Goal: Information Seeking & Learning: Learn about a topic

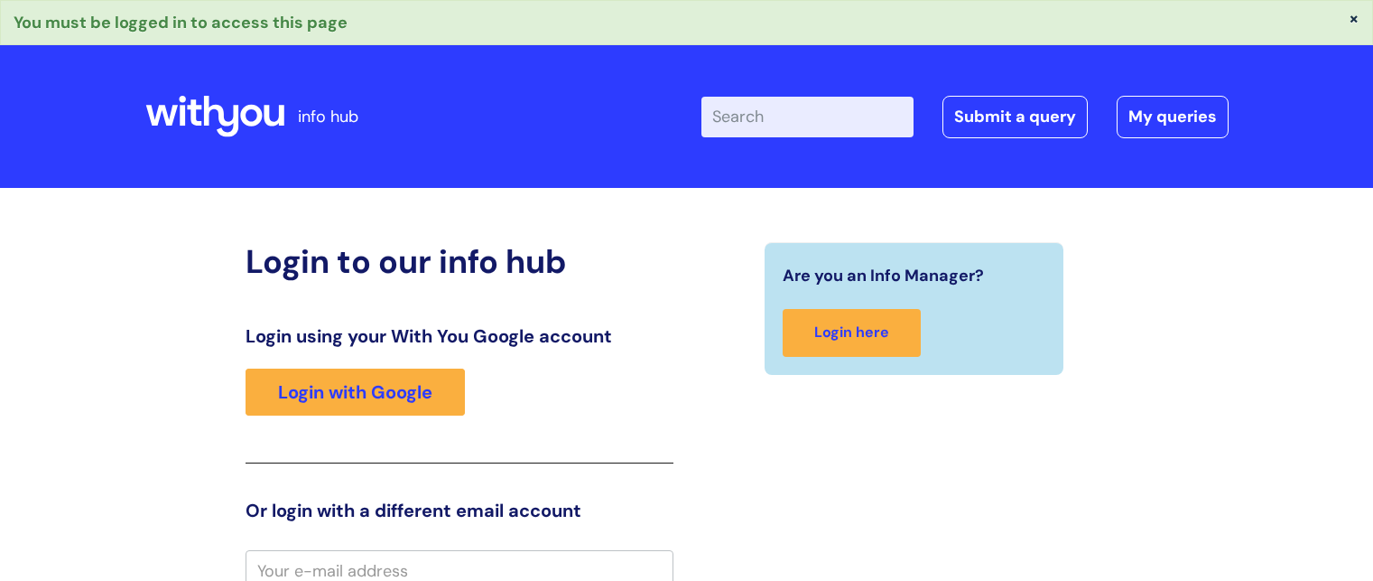
scroll to position [7, 0]
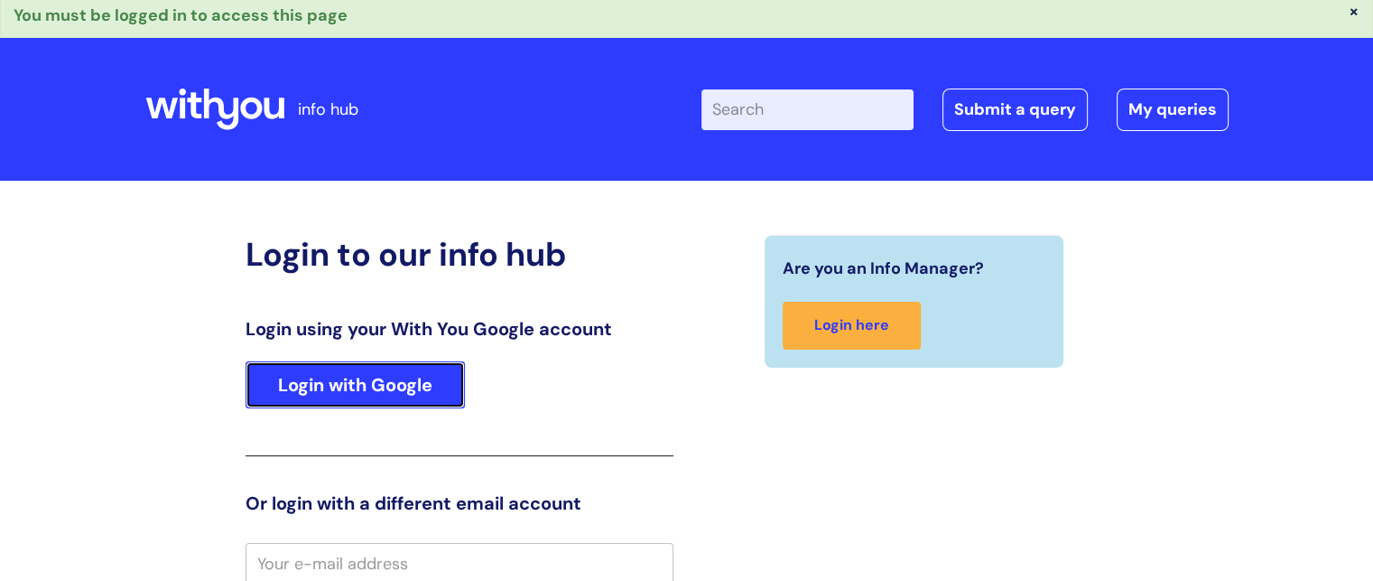
click at [424, 370] on link "Login with Google" at bounding box center [355, 384] width 219 height 47
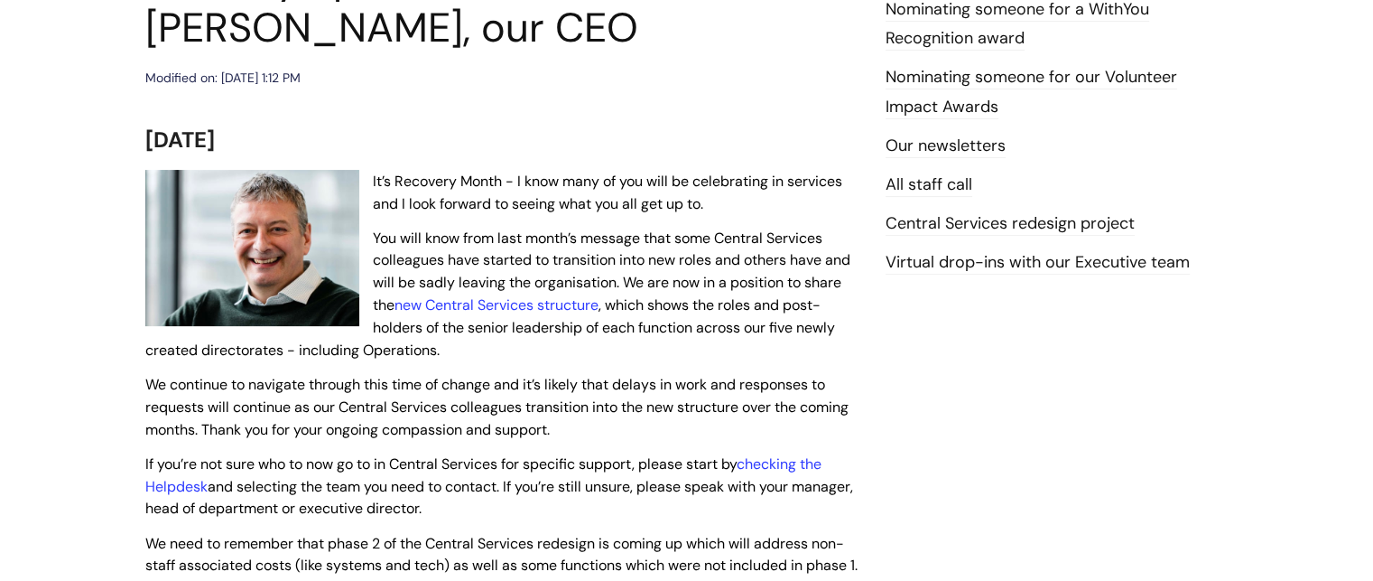
scroll to position [451, 0]
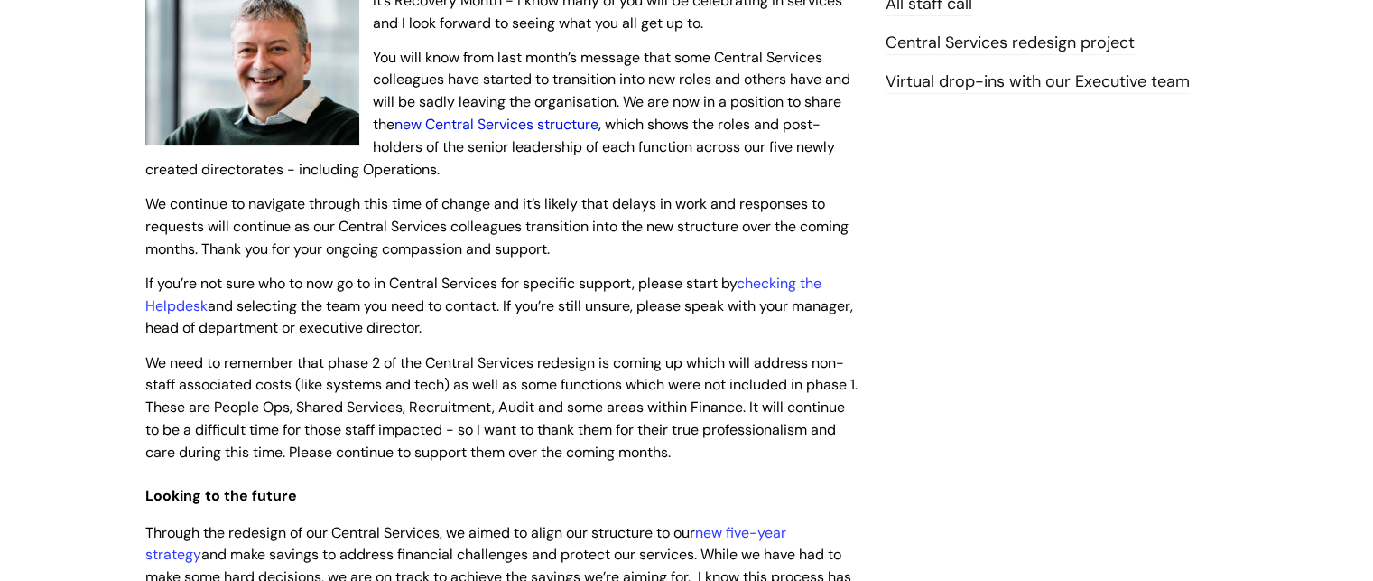
click at [540, 122] on link "new Central Services structure" at bounding box center [497, 124] width 204 height 19
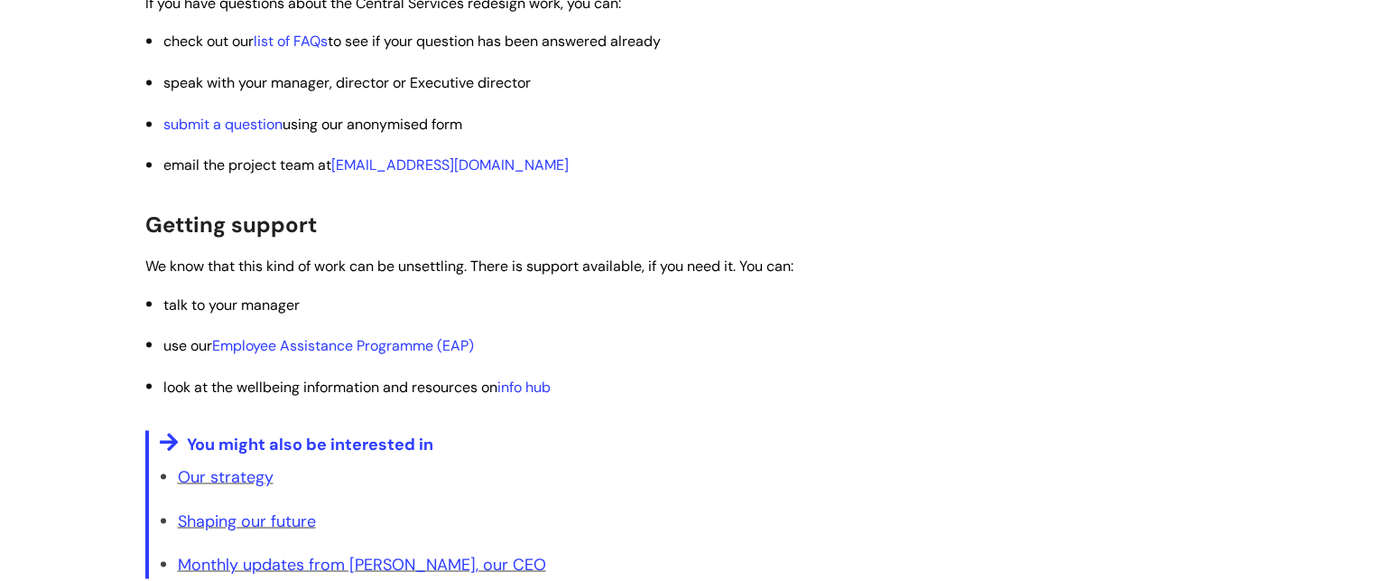
scroll to position [3160, 0]
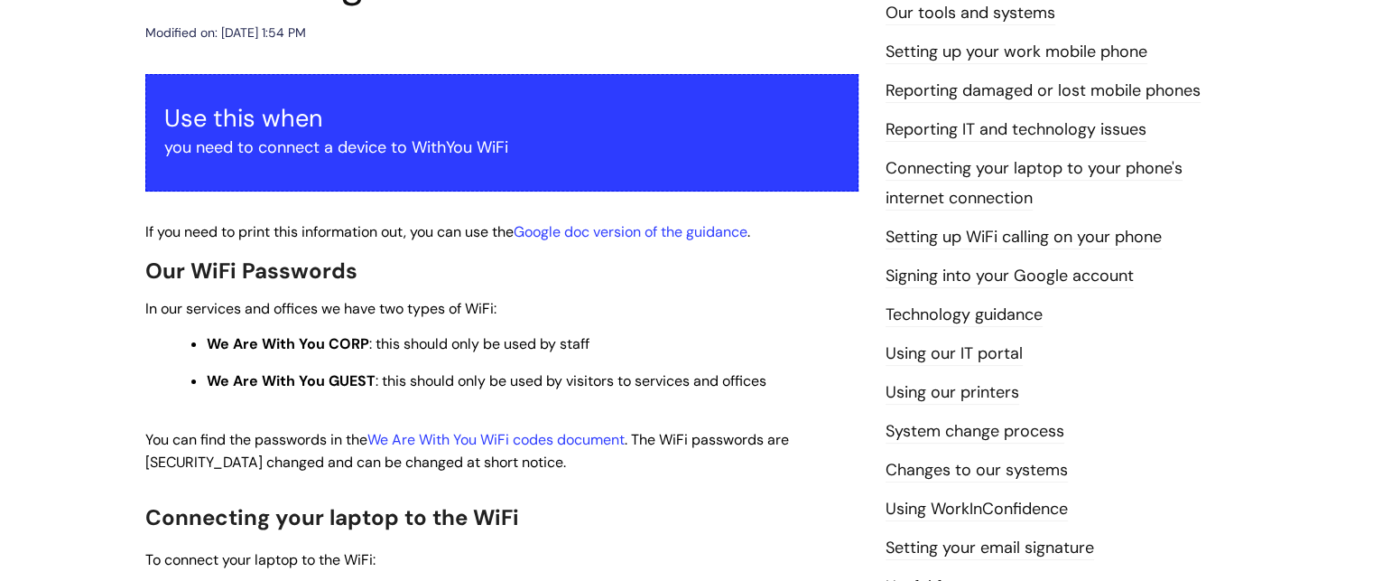
scroll to position [271, 0]
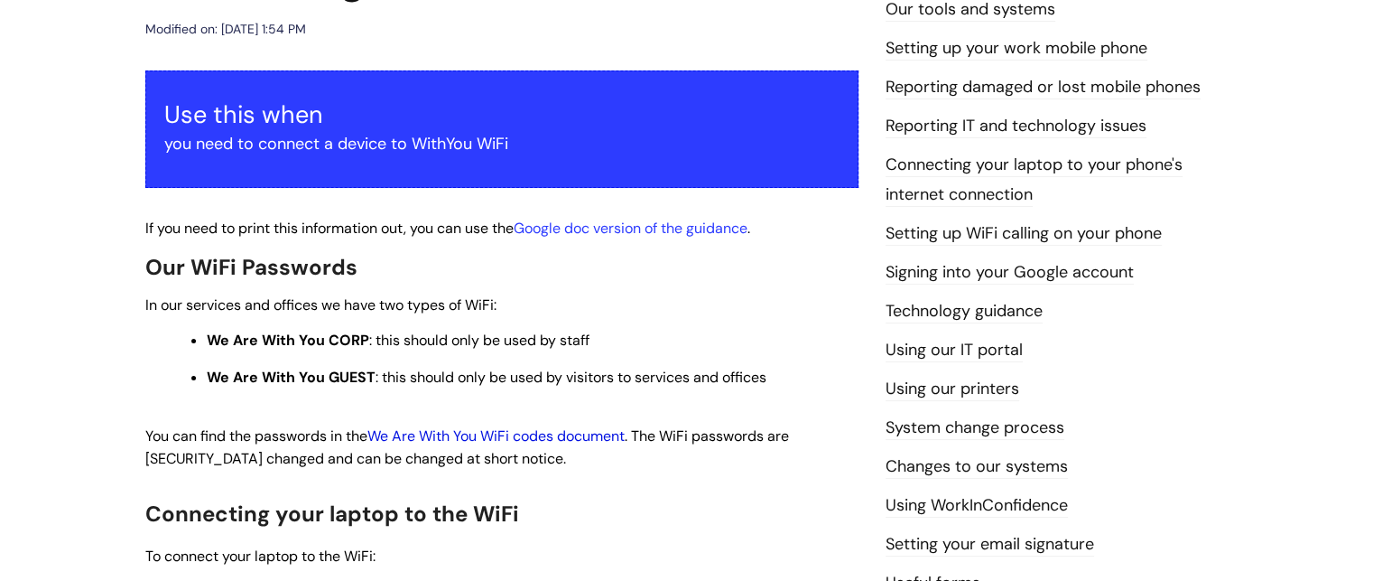
click at [568, 440] on link "We Are With You WiFi codes document" at bounding box center [495, 435] width 257 height 19
